Goal: Find specific page/section: Find specific page/section

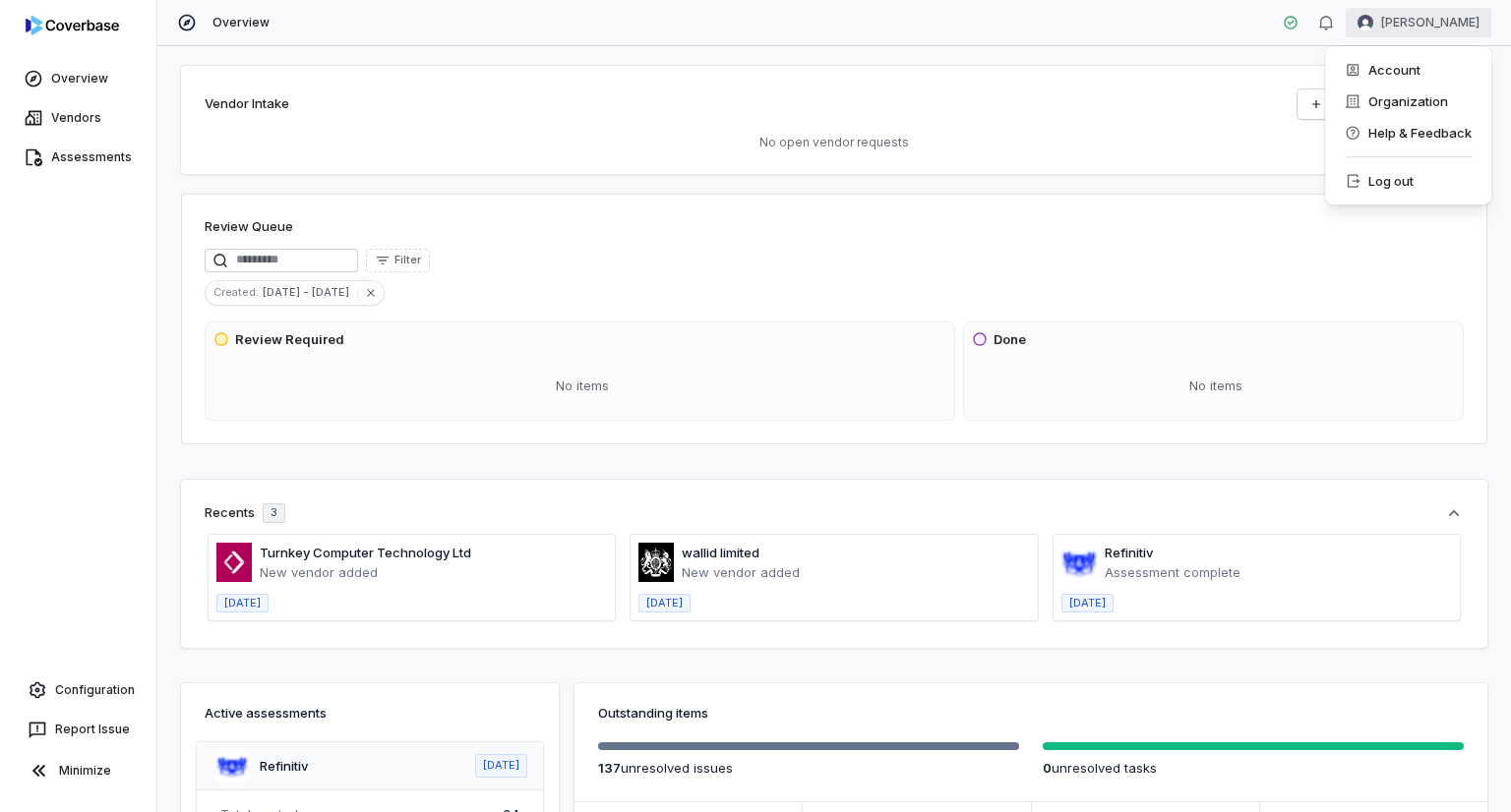
click at [1424, 26] on html "Overview Vendors Assessments Configuration Report Issue Minimize Overview [PERS…" at bounding box center [756, 406] width 1511 height 812
click at [1070, 72] on html "Overview Vendors Assessments Configuration Report Issue Minimize Overview [PERS…" at bounding box center [756, 406] width 1511 height 812
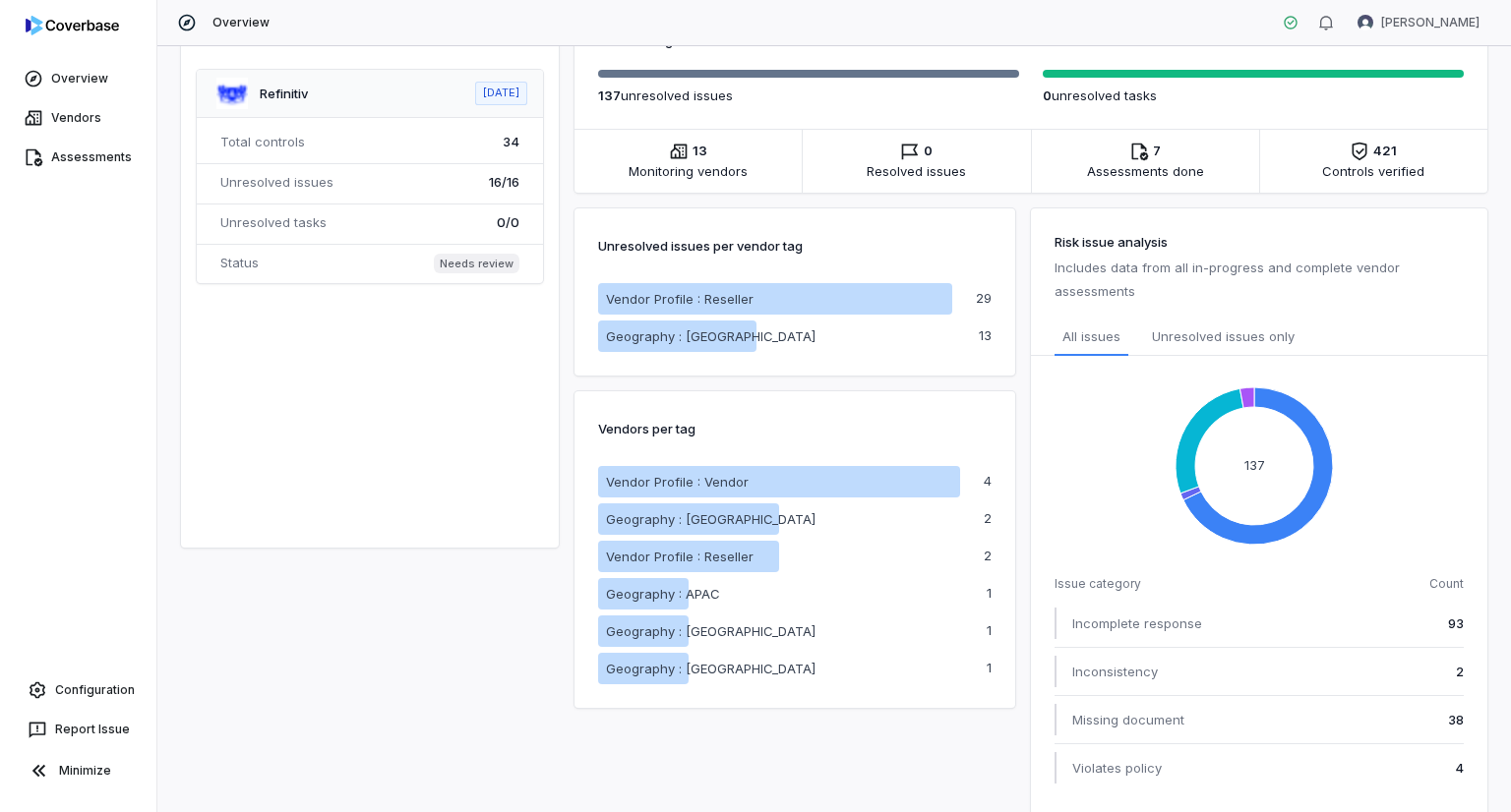
scroll to position [673, 0]
click at [1160, 614] on span "Incomplete response" at bounding box center [1137, 624] width 130 height 20
click at [1115, 704] on div "Missing document" at bounding box center [1119, 720] width 130 height 32
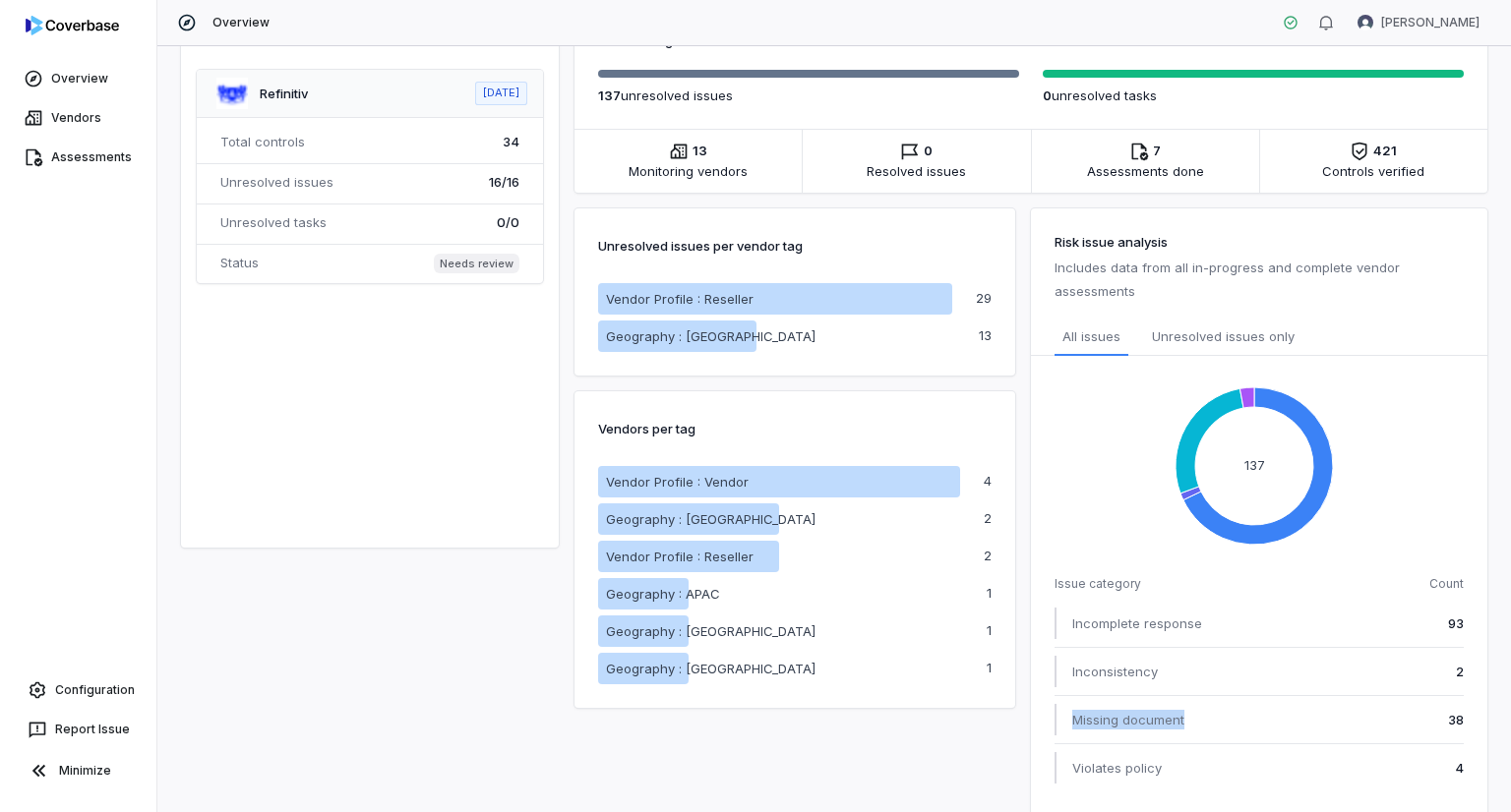
click at [1115, 704] on div "Missing document" at bounding box center [1119, 720] width 130 height 32
click at [807, 755] on div "Unresolved issues per vendor tag Vendor Profile : Reseller Geography : [GEOGRAP…" at bounding box center [794, 503] width 441 height 623
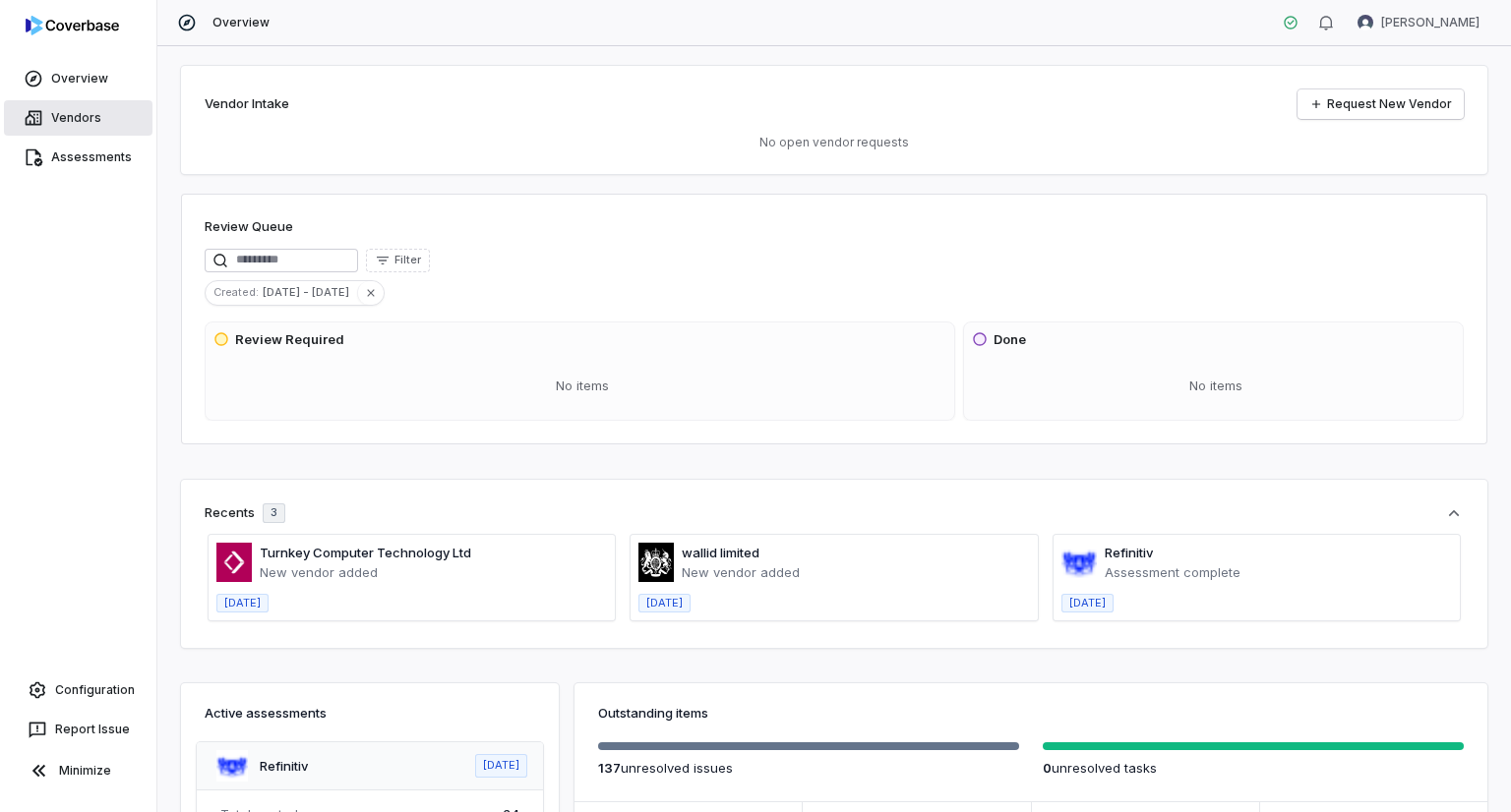
click at [61, 115] on link "Vendors" at bounding box center [78, 119] width 149 height 36
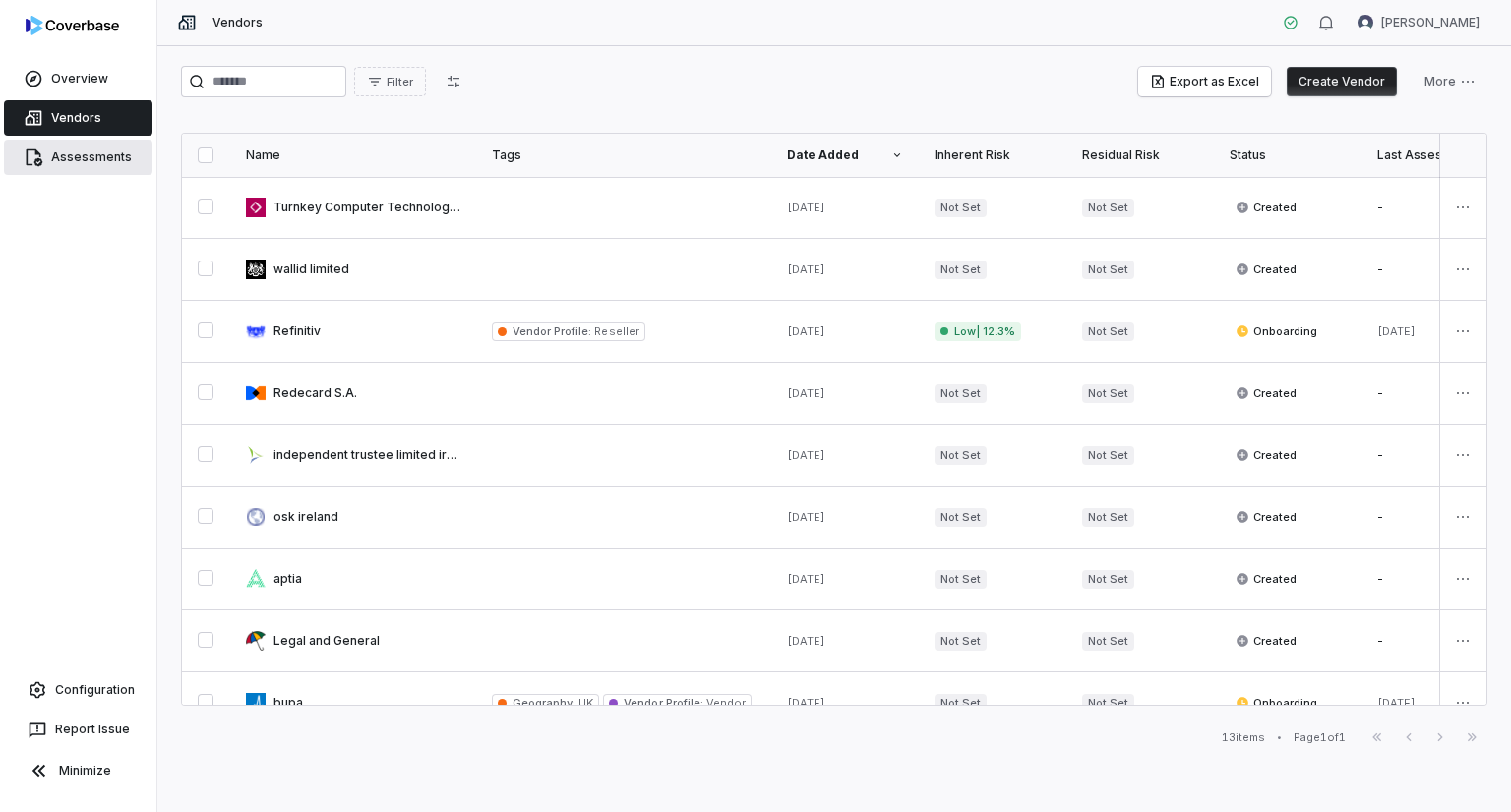
click at [59, 167] on link "Assessments" at bounding box center [78, 157] width 149 height 36
